Goal: Task Accomplishment & Management: Use online tool/utility

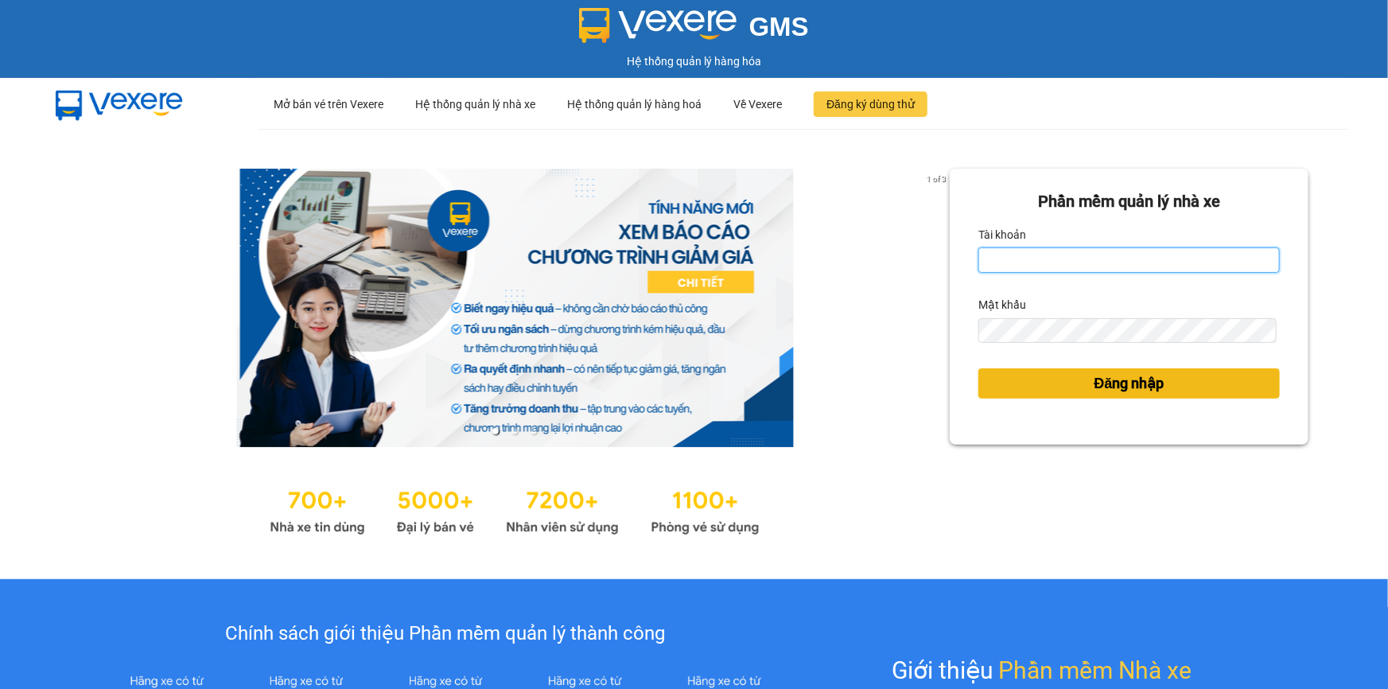
type input "trinh.hoanganh"
click at [1077, 382] on button "Đăng nhập" at bounding box center [1130, 383] width 302 height 30
click at [1068, 383] on button "Đăng nhập" at bounding box center [1130, 383] width 302 height 30
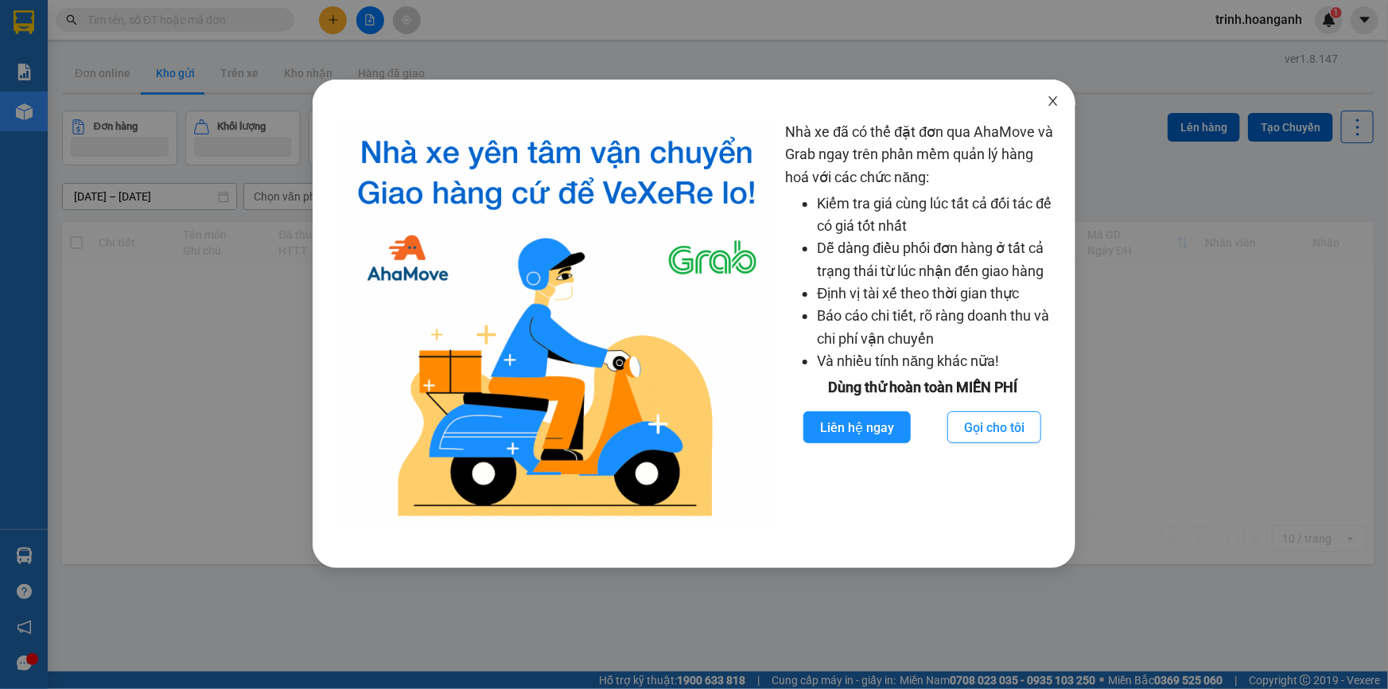
click at [1057, 105] on icon "close" at bounding box center [1053, 101] width 9 height 10
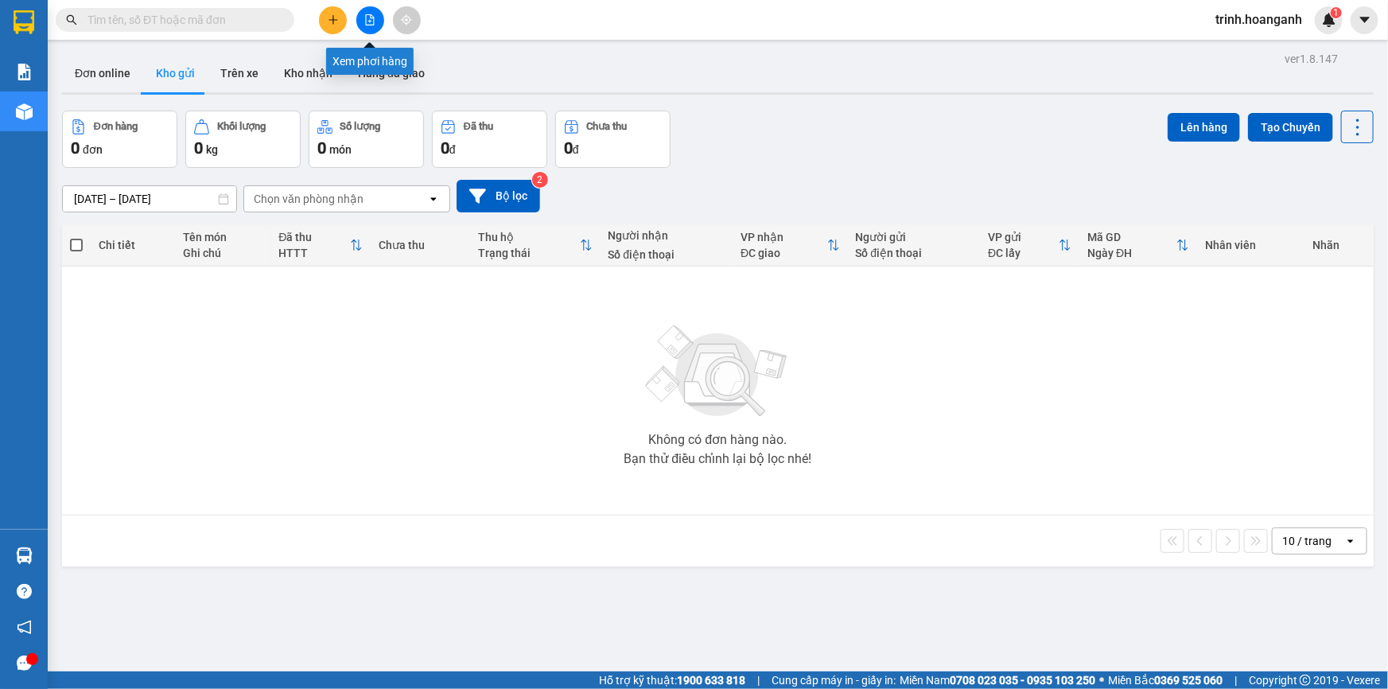
click at [376, 6] on button at bounding box center [370, 20] width 28 height 28
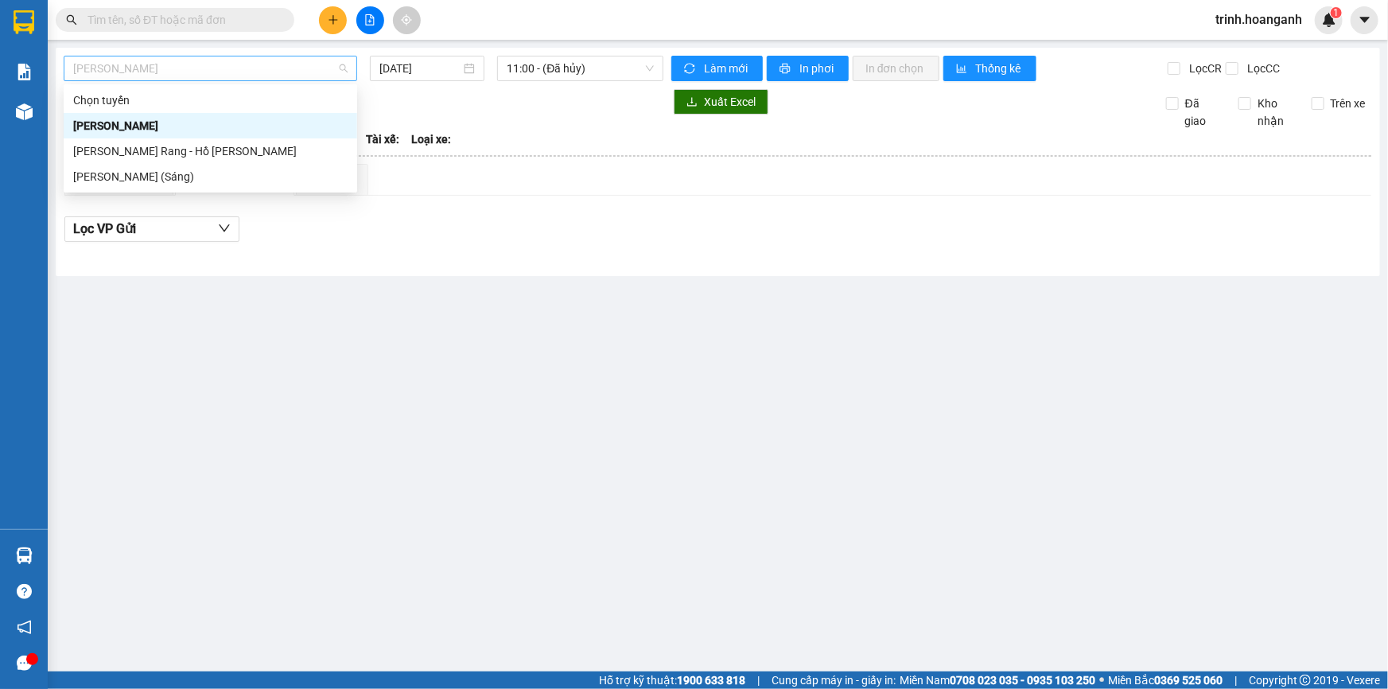
drag, startPoint x: 167, startPoint y: 64, endPoint x: 177, endPoint y: 125, distance: 61.3
click at [167, 66] on span "Hồ Chí Minh - Phan Rang" at bounding box center [210, 68] width 274 height 24
click at [188, 154] on div "Phan Rang - Hồ Chí Minh" at bounding box center [210, 151] width 274 height 18
type input "15/10/2025"
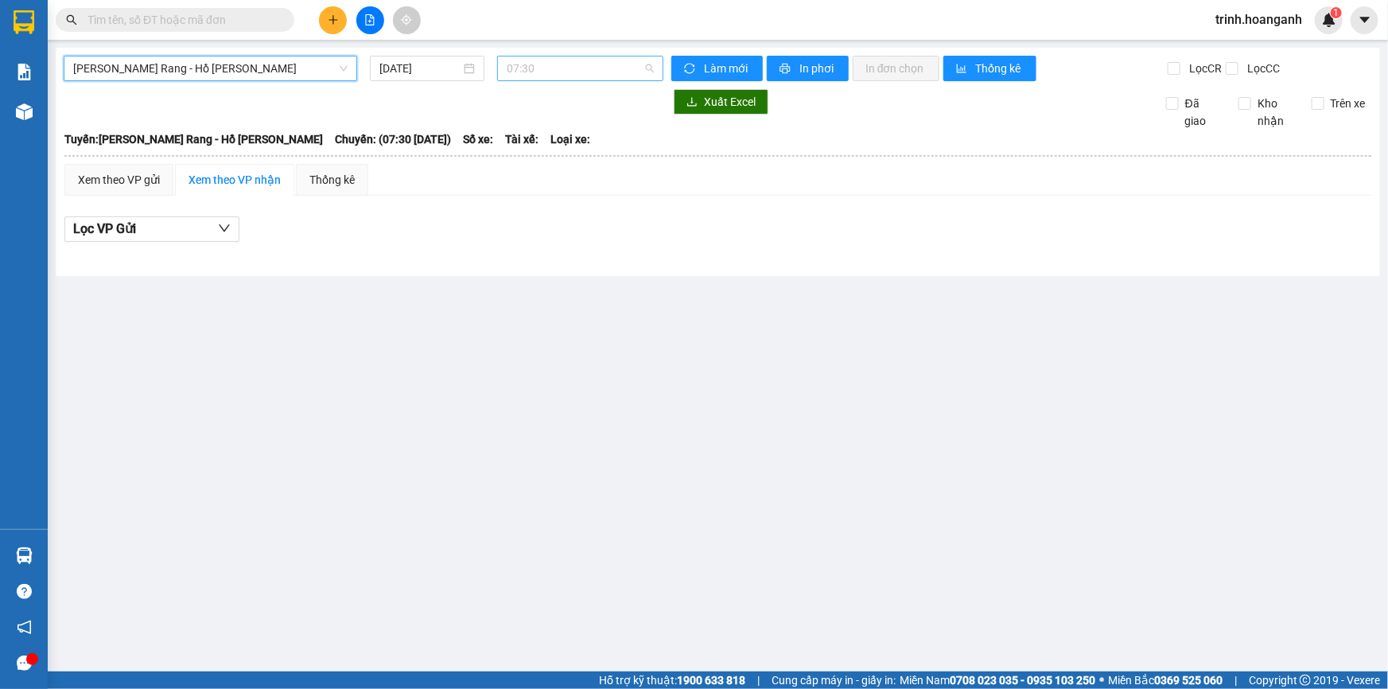
click at [533, 78] on span "07:30" at bounding box center [580, 68] width 147 height 24
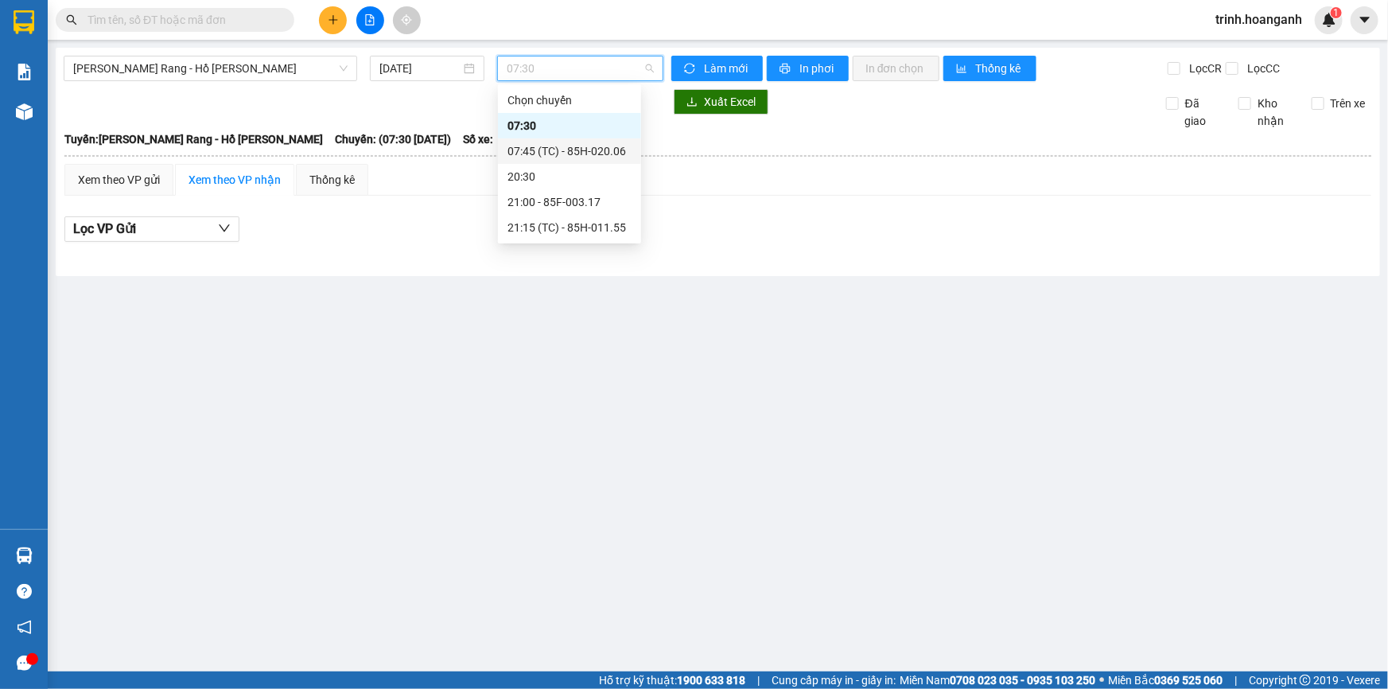
click at [527, 151] on div "07:45 (TC) - 85H-020.06" at bounding box center [570, 151] width 124 height 18
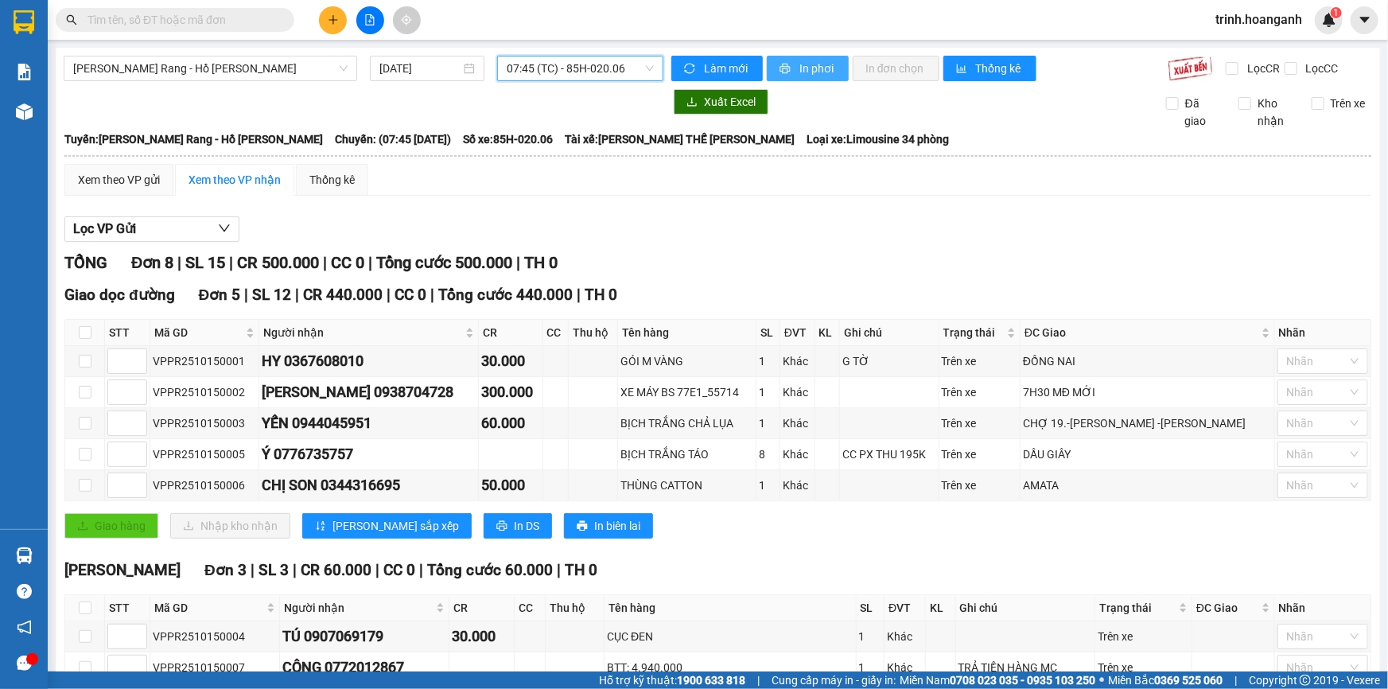
click at [801, 66] on span "In phơi" at bounding box center [818, 69] width 37 height 18
